Goal: Task Accomplishment & Management: Manage account settings

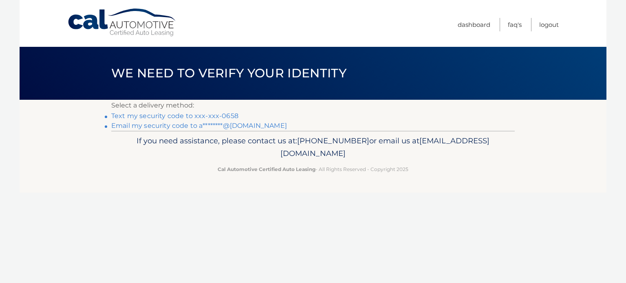
click at [209, 119] on link "Text my security code to xxx-xxx-0658" at bounding box center [174, 116] width 127 height 8
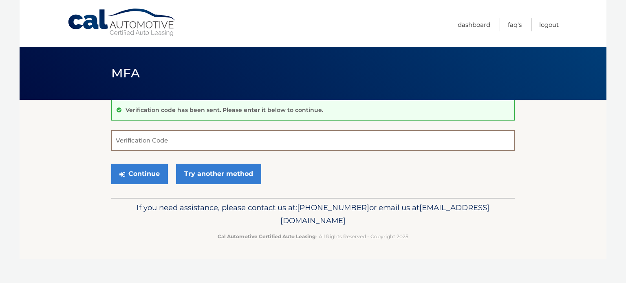
click at [189, 139] on input "Verification Code" at bounding box center [312, 140] width 403 height 20
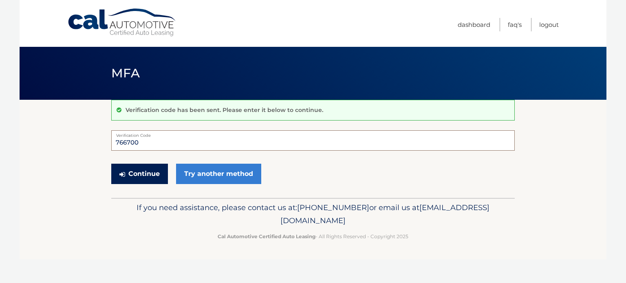
type input "766700"
click at [135, 175] on button "Continue" at bounding box center [139, 174] width 57 height 20
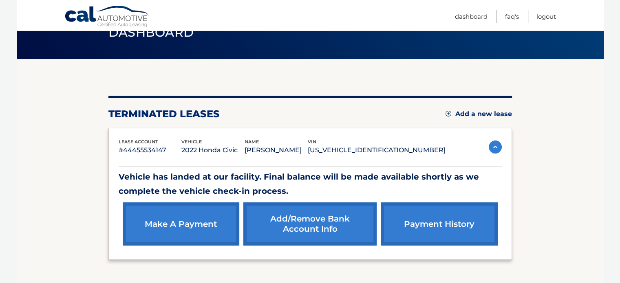
scroll to position [74, 0]
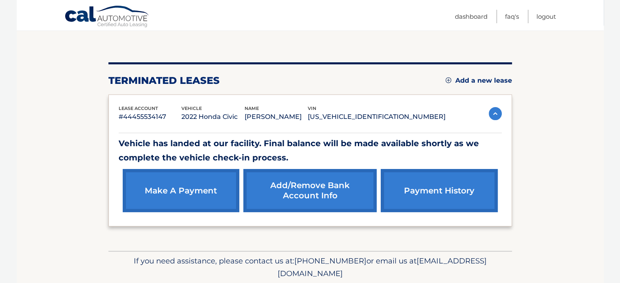
click at [184, 179] on link "make a payment" at bounding box center [181, 190] width 117 height 43
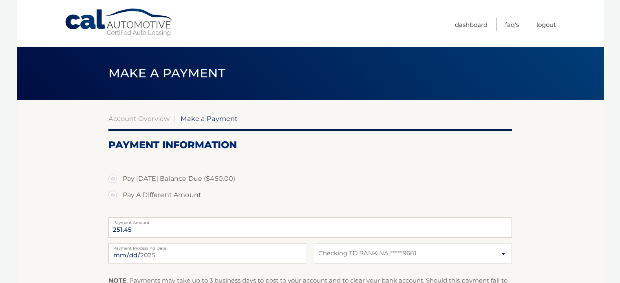
select select "NDVlYTdiYTctMTMwMy00NjBhLWFjMTYtMzdjZTUwNjE2MDQ0"
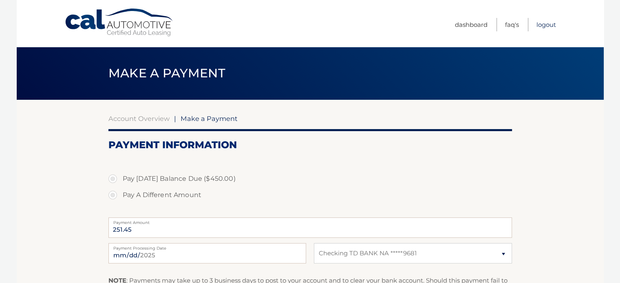
click at [548, 22] on link "Logout" at bounding box center [546, 24] width 20 height 13
